Goal: Task Accomplishment & Management: Manage account settings

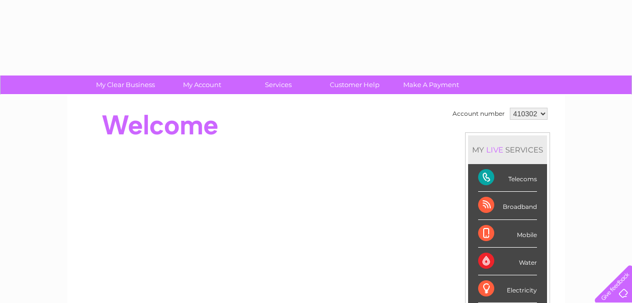
click at [493, 225] on div "Mobile" at bounding box center [507, 234] width 59 height 28
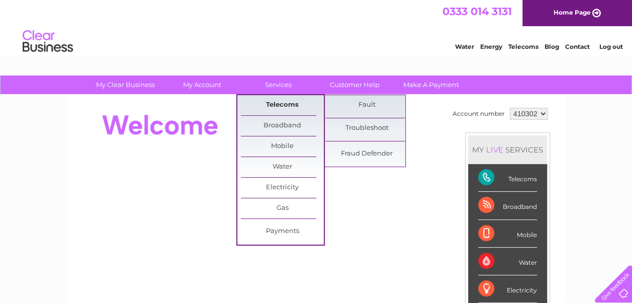
click at [280, 103] on link "Telecoms" at bounding box center [282, 105] width 83 height 20
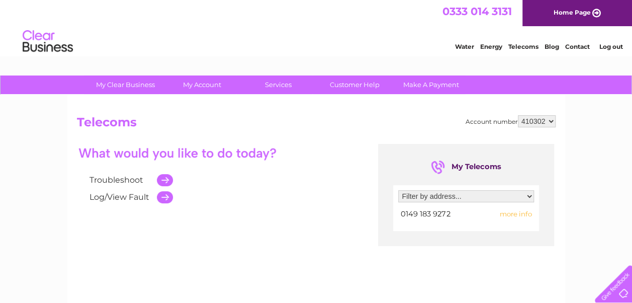
click at [163, 177] on td at bounding box center [162, 179] width 21 height 17
click at [165, 180] on td at bounding box center [162, 179] width 21 height 17
click at [166, 180] on td at bounding box center [162, 179] width 21 height 17
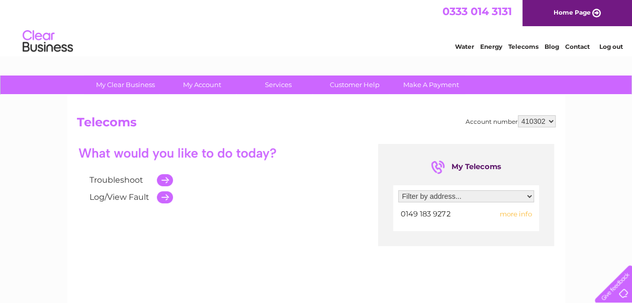
click at [531, 196] on select "Filter by address... Ford Farm, The Street, Ewelme, Wallingford, Oxfordshire, O…" at bounding box center [466, 196] width 136 height 12
select select "1548845"
click at [398, 190] on select "Filter by address... Ford Farm, The Street, Ewelme, Wallingford, Oxfordshire, O…" at bounding box center [466, 196] width 136 height 12
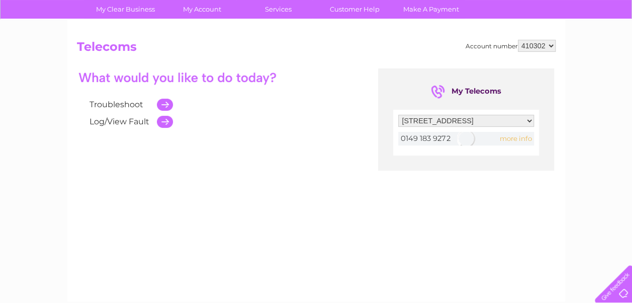
scroll to position [78, 0]
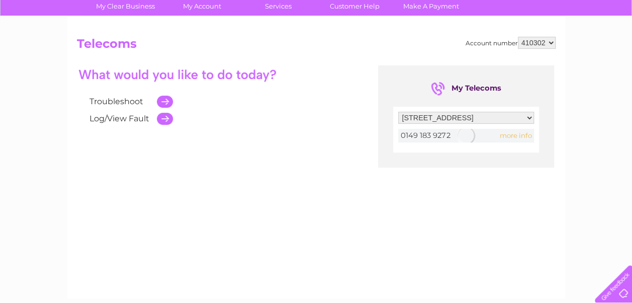
click at [514, 136] on div at bounding box center [466, 136] width 136 height 14
click at [510, 136] on div at bounding box center [466, 136] width 136 height 14
click at [522, 135] on span "more info" at bounding box center [515, 135] width 32 height 8
click at [521, 135] on span "more info" at bounding box center [515, 135] width 32 height 8
click at [167, 119] on td at bounding box center [162, 118] width 21 height 17
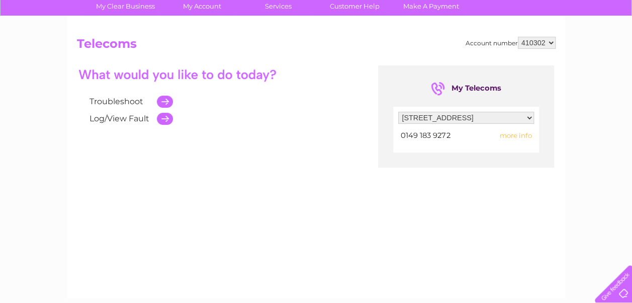
drag, startPoint x: 168, startPoint y: 118, endPoint x: 162, endPoint y: 119, distance: 5.6
click at [164, 118] on td at bounding box center [162, 118] width 21 height 17
click at [163, 119] on td at bounding box center [162, 118] width 21 height 17
click at [167, 118] on td at bounding box center [162, 118] width 21 height 17
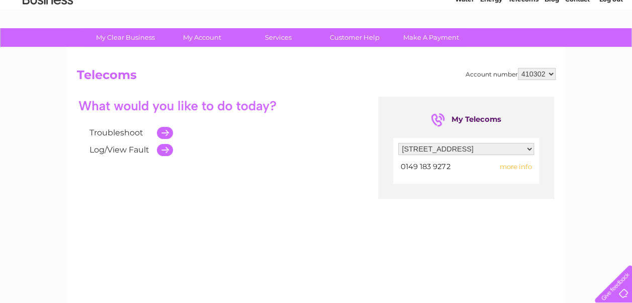
scroll to position [0, 0]
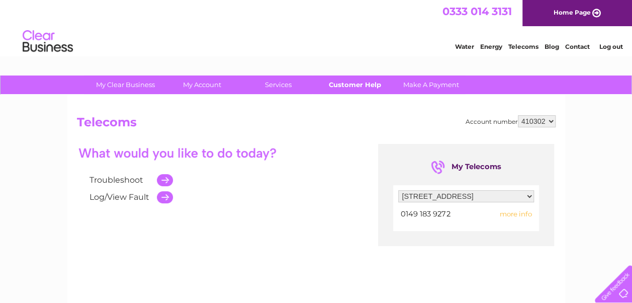
click at [360, 83] on link "Customer Help" at bounding box center [354, 84] width 83 height 19
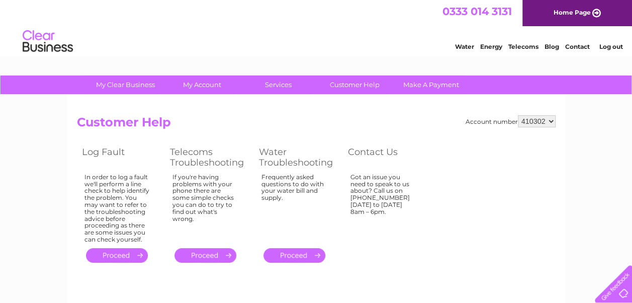
click at [132, 252] on link "." at bounding box center [117, 255] width 62 height 15
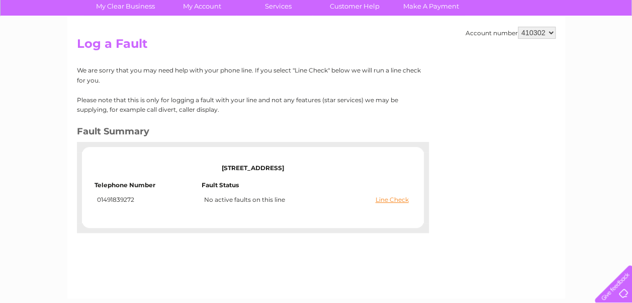
scroll to position [79, 0]
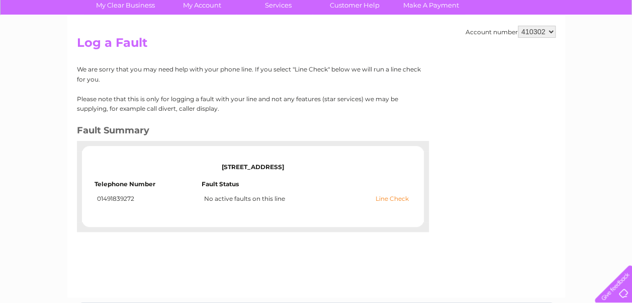
click at [385, 197] on link "Line Check" at bounding box center [391, 198] width 33 height 7
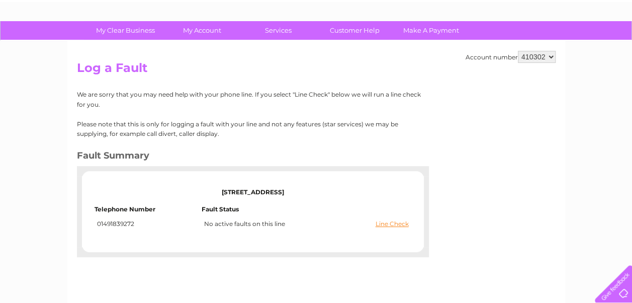
scroll to position [50, 0]
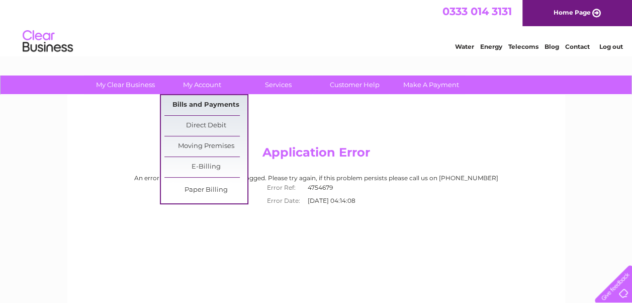
click at [203, 105] on link "Bills and Payments" at bounding box center [205, 105] width 83 height 20
click at [203, 102] on link "Bills and Payments" at bounding box center [205, 105] width 83 height 20
click at [203, 103] on link "Bills and Payments" at bounding box center [205, 105] width 83 height 20
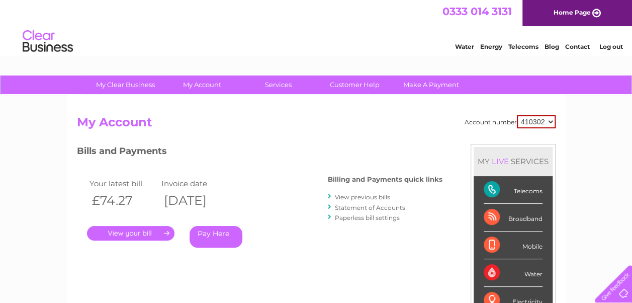
click at [163, 231] on link "." at bounding box center [130, 233] width 87 height 15
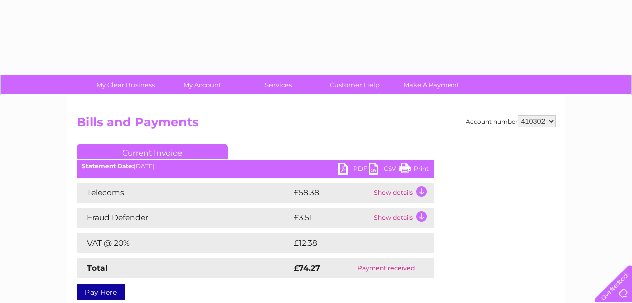
click at [160, 232] on div "Telecoms £58.38 Show details Landline Call Charges £0.00 Your call itemisation …" at bounding box center [255, 230] width 357 height 96
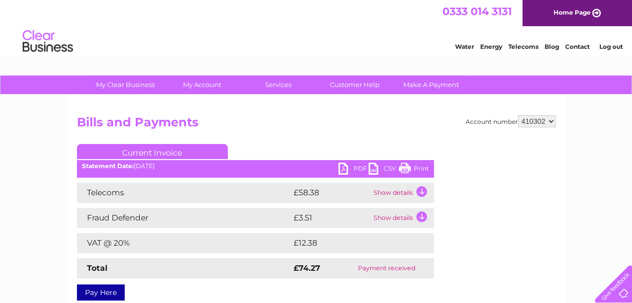
click at [422, 190] on td "Show details" at bounding box center [402, 192] width 63 height 20
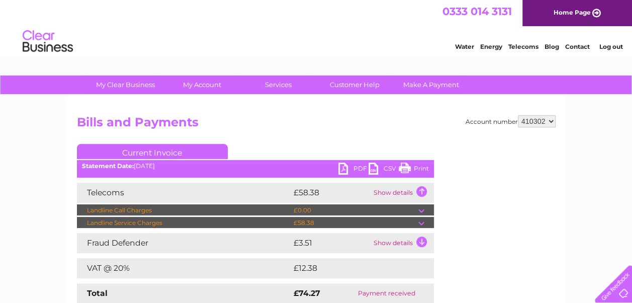
click at [422, 224] on td at bounding box center [426, 223] width 16 height 12
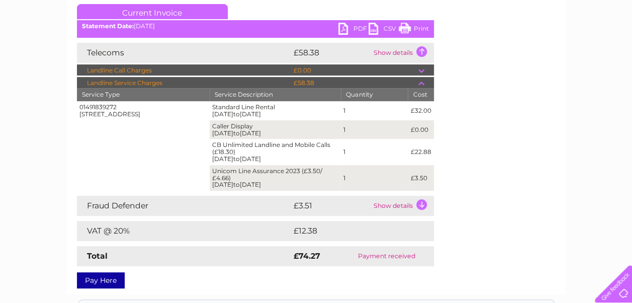
scroll to position [146, 0]
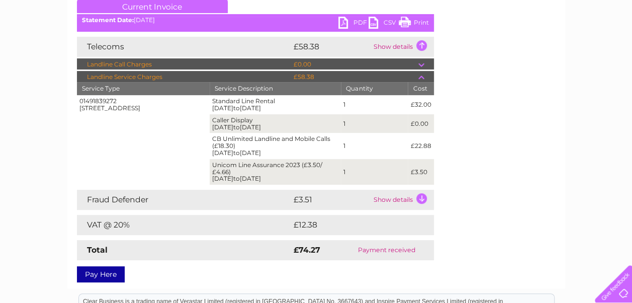
click at [421, 200] on td "Show details" at bounding box center [402, 199] width 63 height 20
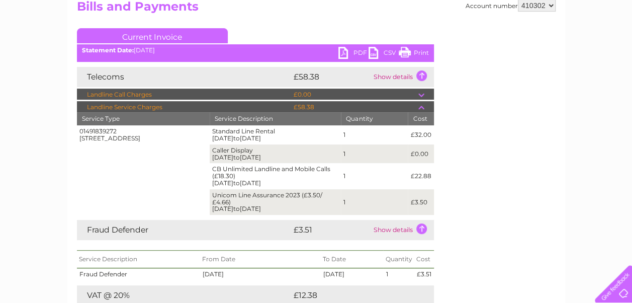
scroll to position [114, 0]
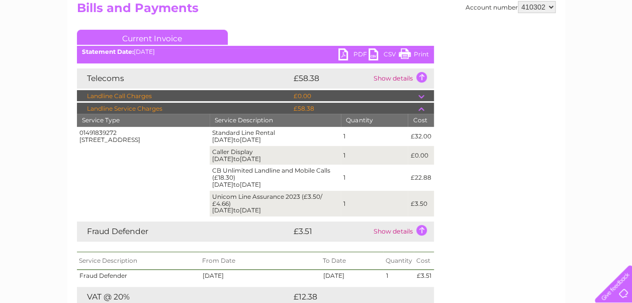
drag, startPoint x: 420, startPoint y: 95, endPoint x: 415, endPoint y: 98, distance: 5.6
click at [415, 98] on tr "Landline Call Charges £0.00" at bounding box center [255, 96] width 357 height 12
click at [423, 96] on td at bounding box center [426, 96] width 16 height 12
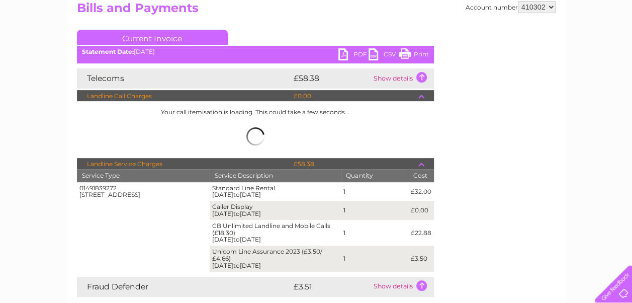
click at [423, 96] on td at bounding box center [426, 96] width 16 height 12
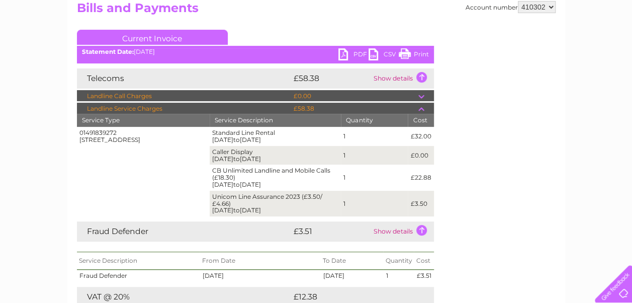
click at [423, 76] on td "Show details" at bounding box center [402, 78] width 63 height 20
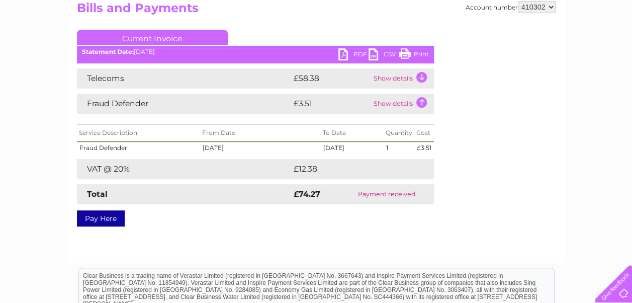
click at [357, 54] on link "PDF" at bounding box center [353, 55] width 30 height 15
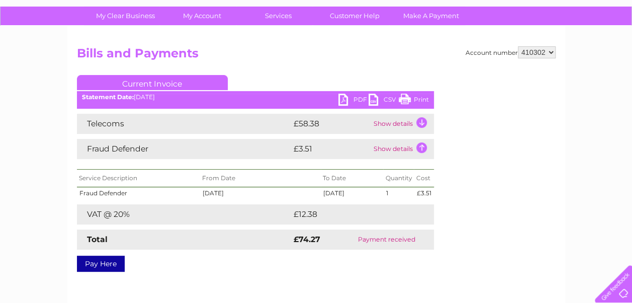
scroll to position [59, 0]
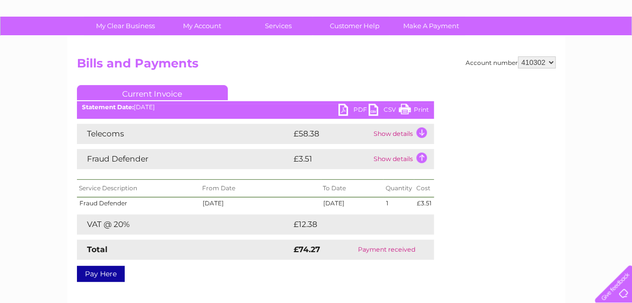
click at [419, 132] on td "Show details" at bounding box center [402, 134] width 63 height 20
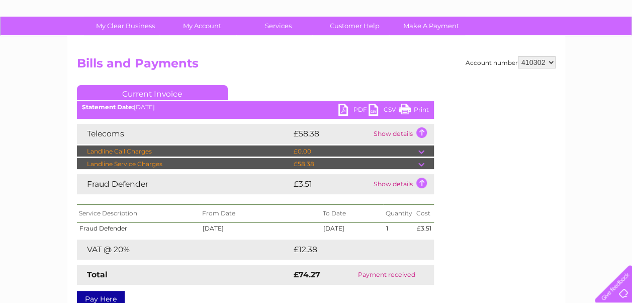
click at [421, 131] on td "Show details" at bounding box center [402, 134] width 63 height 20
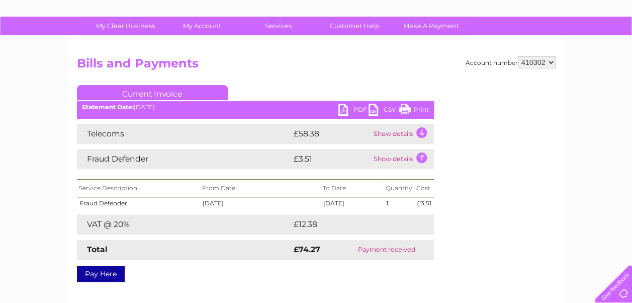
click at [421, 131] on td "Show details" at bounding box center [402, 134] width 63 height 20
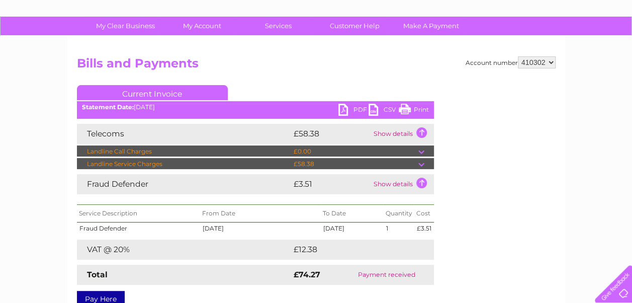
click at [422, 165] on td at bounding box center [426, 164] width 16 height 12
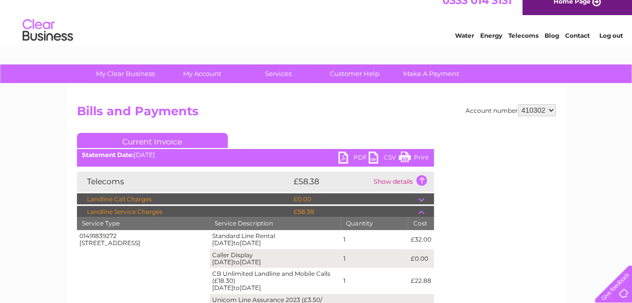
scroll to position [14, 0]
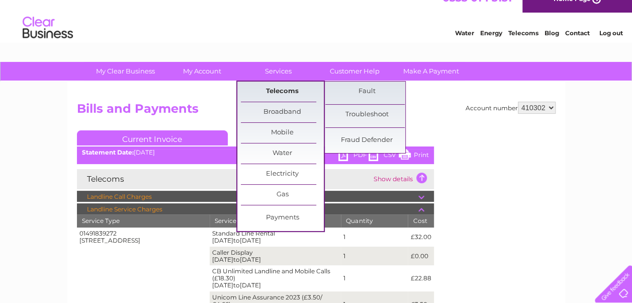
drag, startPoint x: 302, startPoint y: 93, endPoint x: 300, endPoint y: 104, distance: 10.7
click at [302, 94] on link "Telecoms" at bounding box center [282, 91] width 83 height 20
click at [305, 93] on link "Telecoms" at bounding box center [282, 91] width 83 height 20
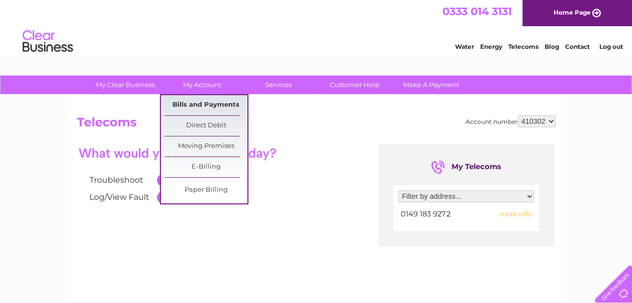
click at [206, 104] on link "Bills and Payments" at bounding box center [205, 105] width 83 height 20
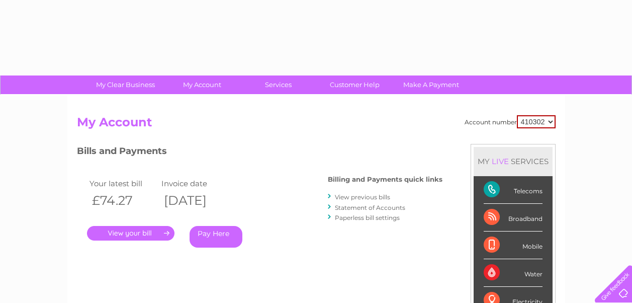
click at [182, 105] on div "Account number 410302 My Account MY LIVE SERVICES Telecoms Broadband Mobile Wat…" at bounding box center [316, 261] width 498 height 333
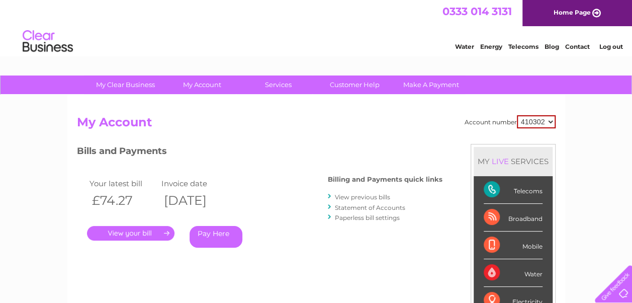
click at [348, 214] on link "Paperless bill settings" at bounding box center [367, 218] width 65 height 8
click at [350, 215] on link "Paperless bill settings" at bounding box center [367, 218] width 65 height 8
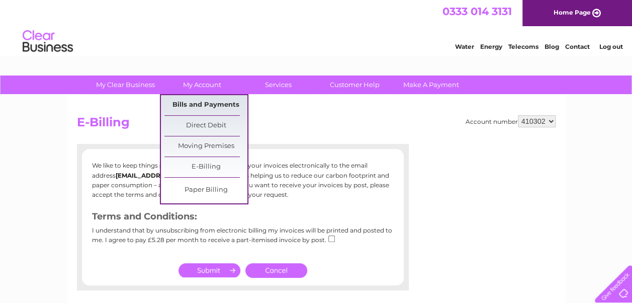
click at [207, 106] on link "Bills and Payments" at bounding box center [205, 105] width 83 height 20
click at [205, 102] on link "Bills and Payments" at bounding box center [205, 105] width 83 height 20
click at [204, 102] on link "Bills and Payments" at bounding box center [205, 105] width 83 height 20
click at [204, 104] on link "Bills and Payments" at bounding box center [205, 105] width 83 height 20
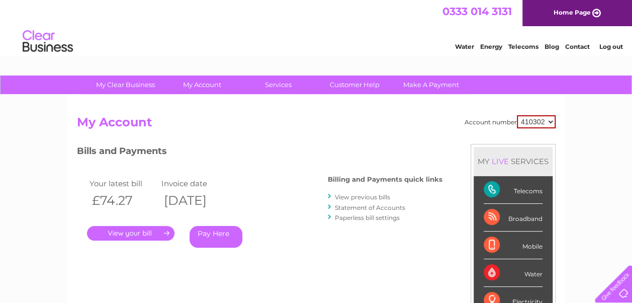
click at [161, 232] on link "." at bounding box center [130, 233] width 87 height 15
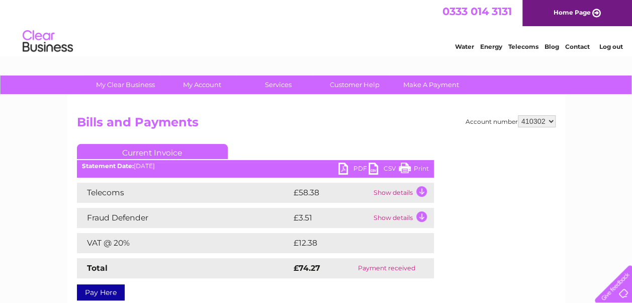
click at [146, 151] on link "Current Invoice" at bounding box center [152, 151] width 151 height 15
click at [150, 152] on link "Current Invoice" at bounding box center [152, 151] width 151 height 15
click at [421, 192] on td "Show details" at bounding box center [402, 192] width 63 height 20
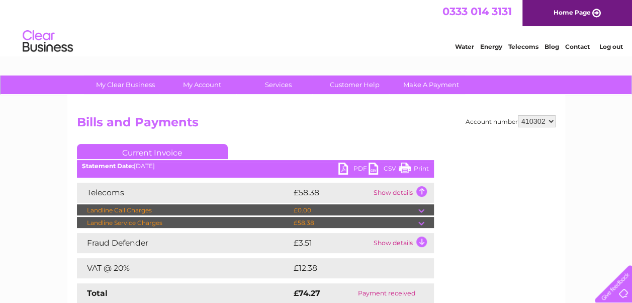
drag, startPoint x: 420, startPoint y: 189, endPoint x: 420, endPoint y: 195, distance: 5.5
click at [420, 194] on td "Show details" at bounding box center [402, 192] width 63 height 20
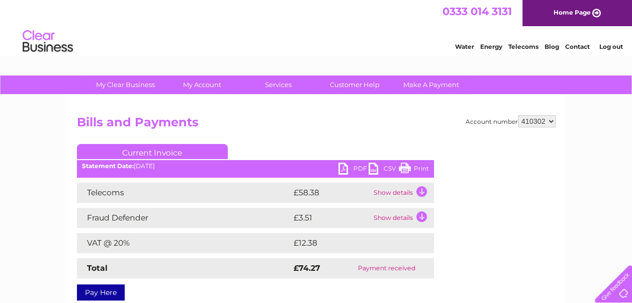
click at [421, 190] on td "Show details" at bounding box center [402, 192] width 63 height 20
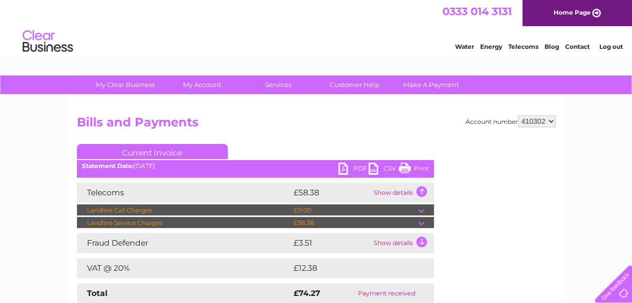
click at [423, 224] on td at bounding box center [426, 223] width 16 height 12
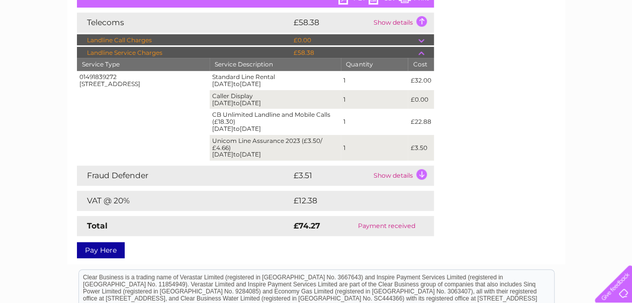
scroll to position [182, 0]
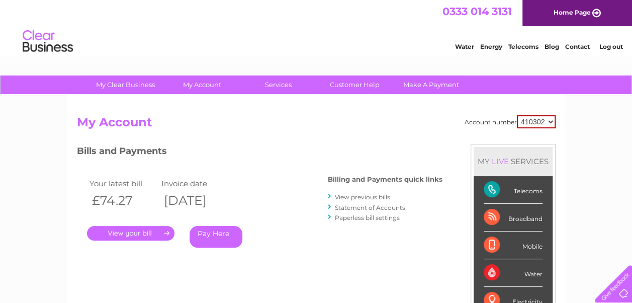
click at [357, 197] on link "View previous bills" at bounding box center [362, 197] width 55 height 8
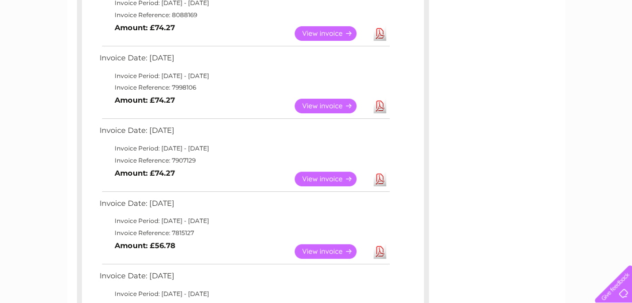
scroll to position [218, 0]
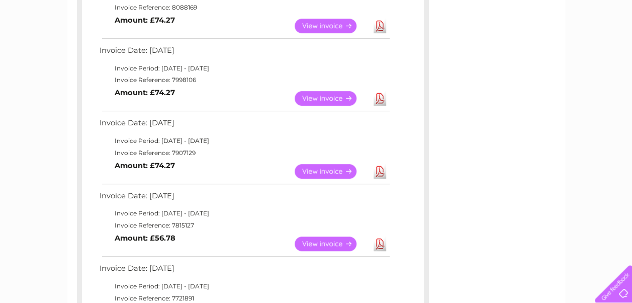
click at [318, 244] on link "View" at bounding box center [332, 243] width 74 height 15
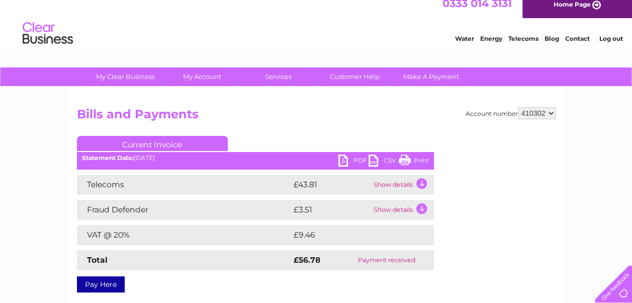
scroll to position [9, 0]
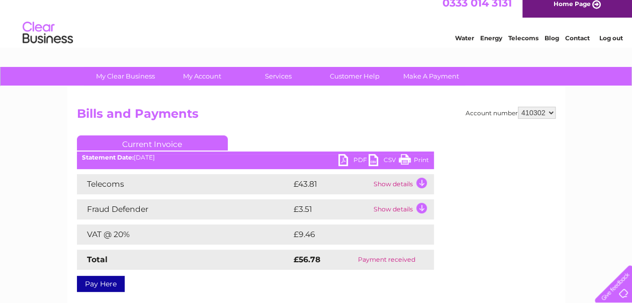
click at [172, 145] on link "Current Invoice" at bounding box center [152, 142] width 151 height 15
click at [419, 181] on td "Show details" at bounding box center [402, 184] width 63 height 20
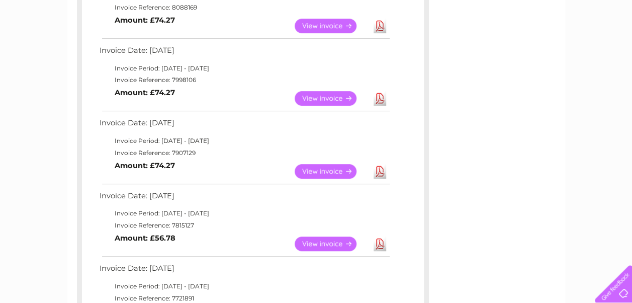
click at [318, 97] on link "View" at bounding box center [332, 98] width 74 height 15
click at [317, 99] on link "View" at bounding box center [332, 98] width 74 height 15
click at [316, 99] on link "View" at bounding box center [332, 98] width 74 height 15
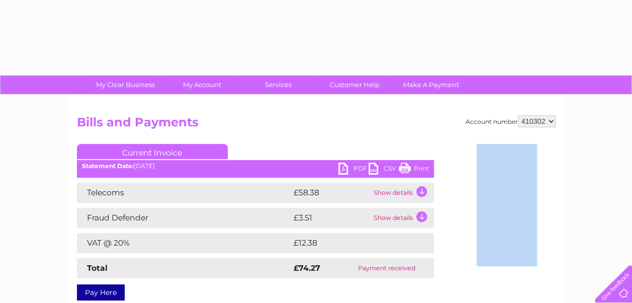
click at [317, 98] on div "Account number 410302 Bills and Payments Current Invoice PDF CSV Print" at bounding box center [316, 235] width 498 height 281
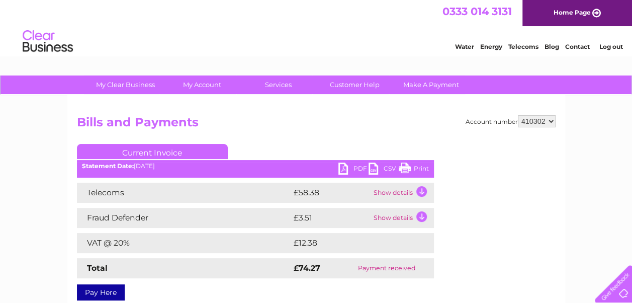
click at [421, 188] on td "Show details" at bounding box center [402, 192] width 63 height 20
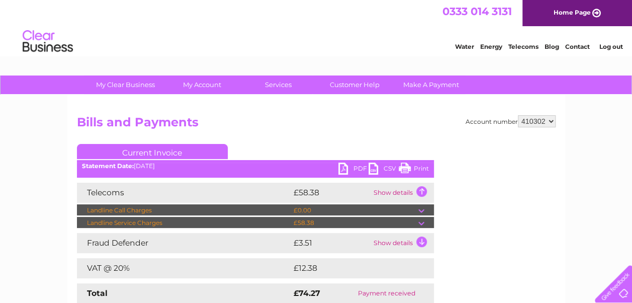
click at [521, 42] on li "Telecoms" at bounding box center [523, 45] width 30 height 10
click at [518, 45] on link "Telecoms" at bounding box center [523, 47] width 30 height 8
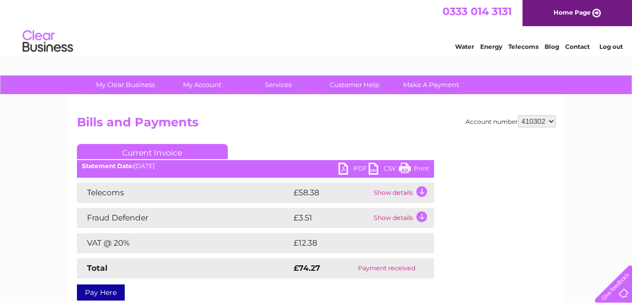
click at [582, 46] on link "Contact" at bounding box center [577, 47] width 25 height 8
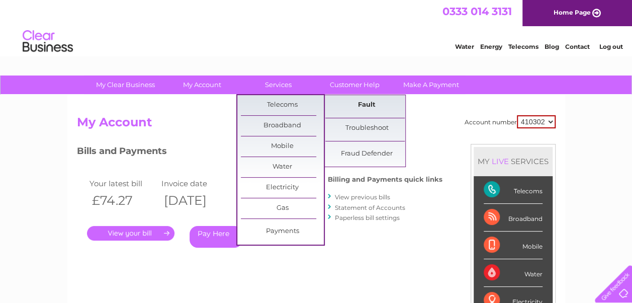
click at [359, 103] on link "Fault" at bounding box center [366, 105] width 83 height 20
click at [355, 106] on link "Fault" at bounding box center [366, 105] width 83 height 20
click at [374, 103] on link "Fault" at bounding box center [366, 105] width 83 height 20
click at [373, 103] on link "Fault" at bounding box center [366, 105] width 83 height 20
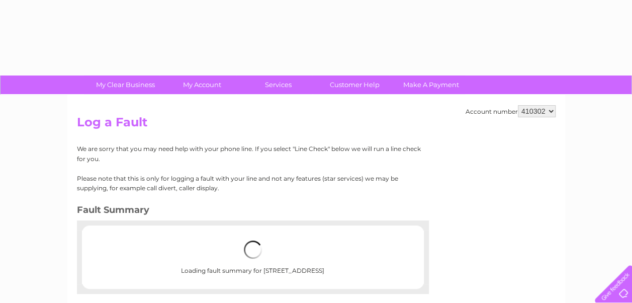
click at [285, 103] on div "Account number 410302 Log a Fault We are sorry that you may need help with your…" at bounding box center [316, 235] width 498 height 281
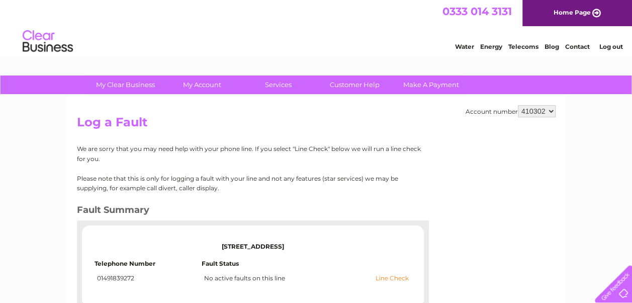
click at [388, 277] on link "Line Check" at bounding box center [391, 277] width 33 height 7
click at [386, 275] on link "Line Check" at bounding box center [391, 277] width 33 height 7
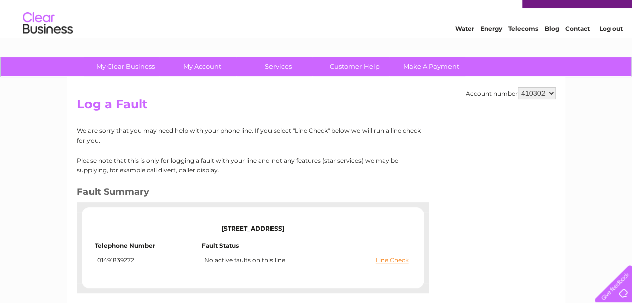
scroll to position [14, 0]
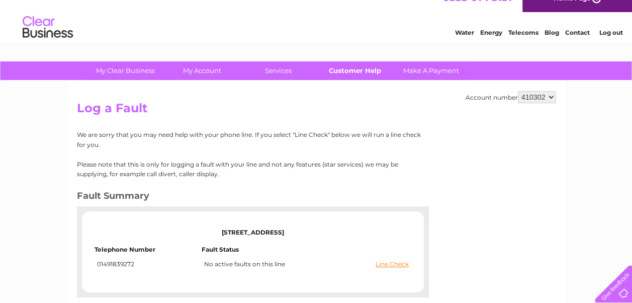
click at [340, 71] on link "Customer Help" at bounding box center [354, 70] width 83 height 19
click at [345, 67] on link "Customer Help" at bounding box center [354, 70] width 83 height 19
click at [342, 69] on link "Customer Help" at bounding box center [354, 70] width 83 height 19
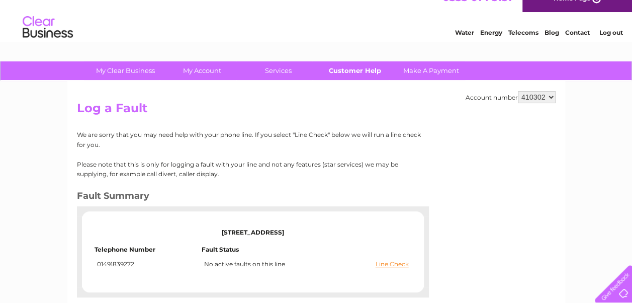
click at [342, 69] on link "Customer Help" at bounding box center [354, 70] width 83 height 19
click at [335, 70] on link "Customer Help" at bounding box center [354, 70] width 83 height 19
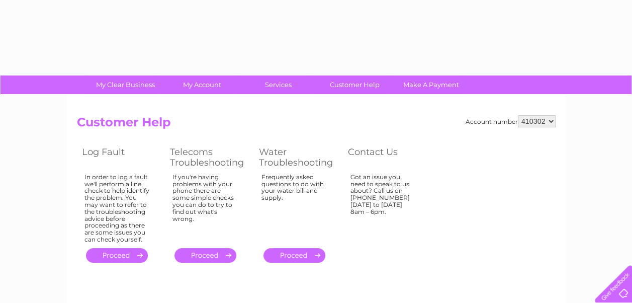
click at [121, 255] on link "." at bounding box center [117, 255] width 62 height 15
click at [120, 256] on link "." at bounding box center [117, 255] width 62 height 15
click at [137, 254] on link "." at bounding box center [117, 255] width 62 height 15
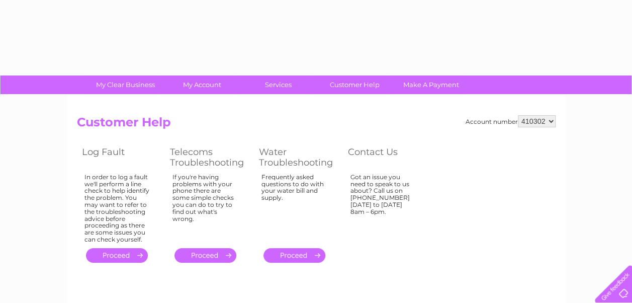
click at [137, 254] on link "." at bounding box center [117, 255] width 62 height 15
click at [127, 252] on link "." at bounding box center [117, 255] width 62 height 15
click at [126, 252] on link "." at bounding box center [117, 255] width 62 height 15
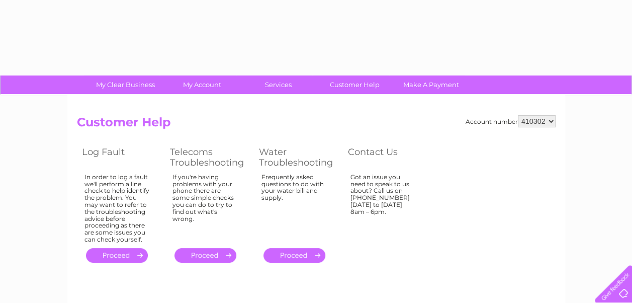
click at [122, 256] on link "." at bounding box center [117, 255] width 62 height 15
click at [122, 255] on link "." at bounding box center [117, 255] width 62 height 15
click at [137, 253] on link "." at bounding box center [117, 255] width 62 height 15
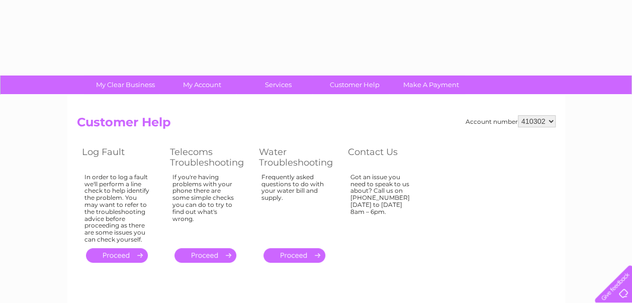
click at [129, 255] on link "." at bounding box center [117, 255] width 62 height 15
click at [221, 257] on link "." at bounding box center [205, 255] width 62 height 15
click at [224, 252] on link "." at bounding box center [205, 255] width 62 height 15
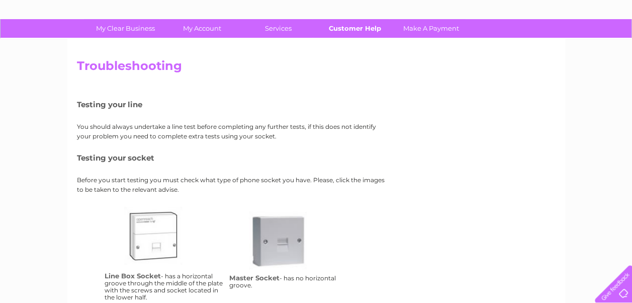
click at [357, 28] on link "Customer Help" at bounding box center [354, 28] width 83 height 19
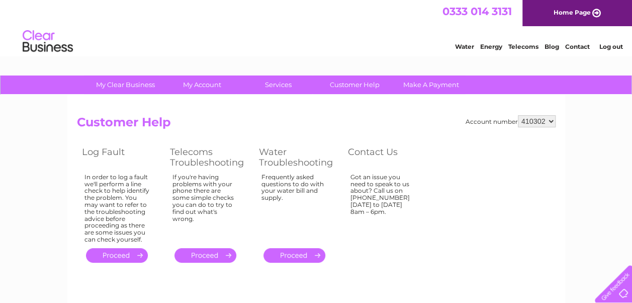
click at [136, 250] on link "." at bounding box center [117, 255] width 62 height 15
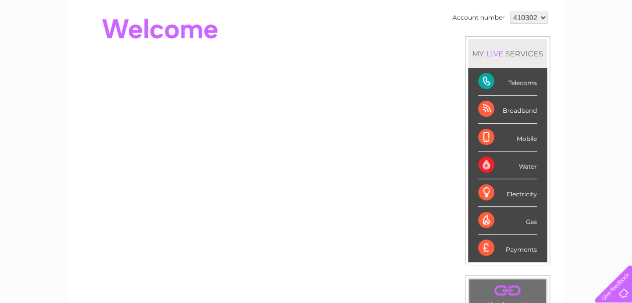
scroll to position [98, 0]
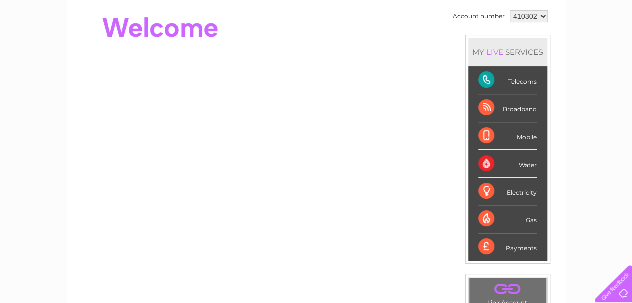
drag, startPoint x: 516, startPoint y: 81, endPoint x: 516, endPoint y: 87, distance: 6.5
click at [516, 81] on div "Telecoms" at bounding box center [507, 80] width 59 height 28
click at [485, 74] on div "Telecoms" at bounding box center [507, 80] width 59 height 28
click at [486, 74] on div "Telecoms" at bounding box center [507, 80] width 59 height 28
click at [520, 81] on div "Telecoms" at bounding box center [507, 80] width 59 height 28
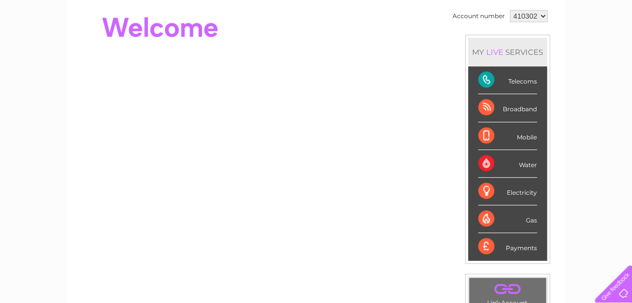
click at [520, 81] on div "Telecoms" at bounding box center [507, 80] width 59 height 28
click at [519, 82] on div "Telecoms" at bounding box center [507, 80] width 59 height 28
click at [520, 82] on div "Telecoms" at bounding box center [507, 80] width 59 height 28
click at [519, 82] on div "Telecoms" at bounding box center [507, 80] width 59 height 28
click at [516, 80] on div "Telecoms" at bounding box center [507, 80] width 59 height 28
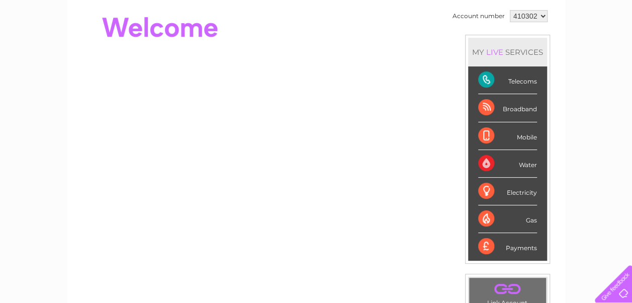
click at [516, 80] on div "Telecoms" at bounding box center [507, 80] width 59 height 28
